Goal: Obtain resource: Download file/media

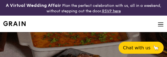
select select
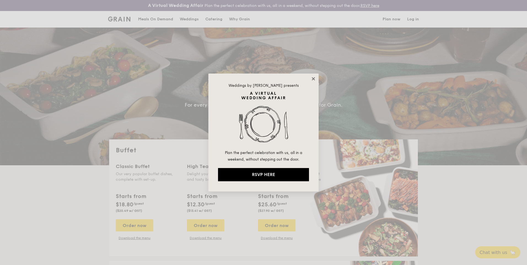
click at [167, 57] on icon at bounding box center [313, 78] width 5 height 5
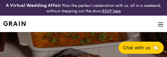
select select
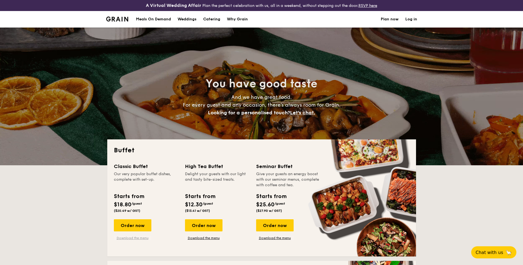
click at [135, 57] on link "Download the menu" at bounding box center [132, 238] width 37 height 4
